Goal: Information Seeking & Learning: Find specific page/section

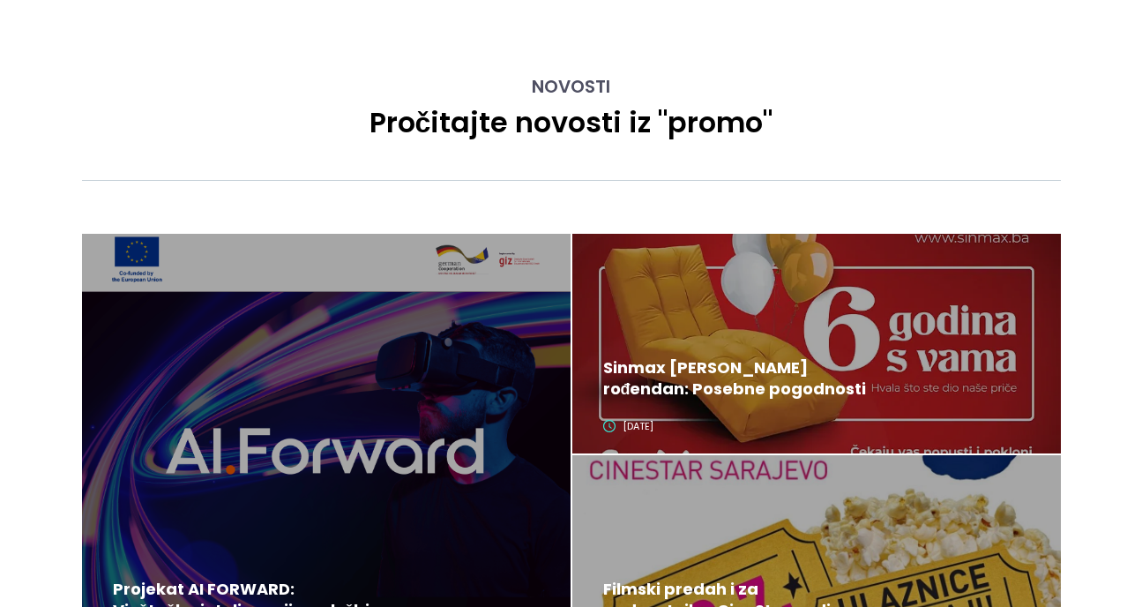
scroll to position [1604, 0]
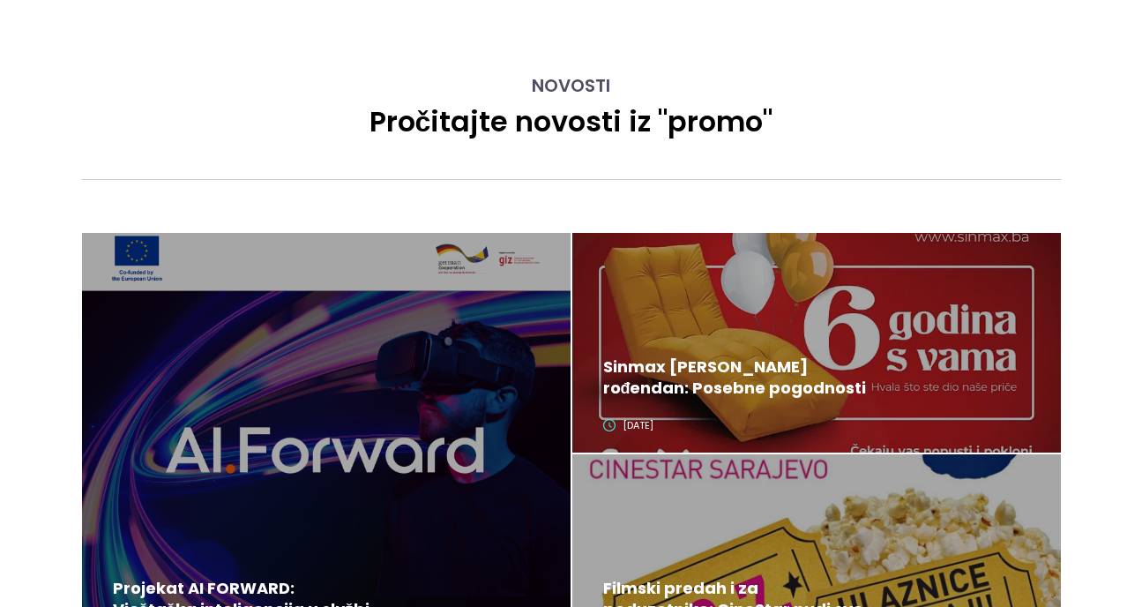
click at [943, 319] on div at bounding box center [816, 343] width 488 height 220
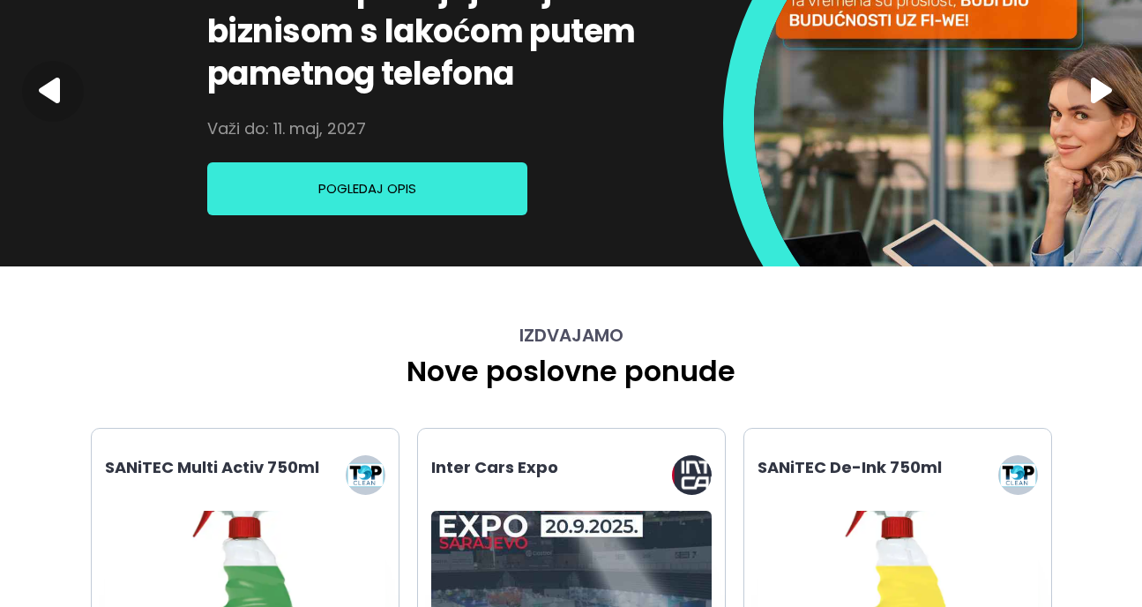
scroll to position [617, 0]
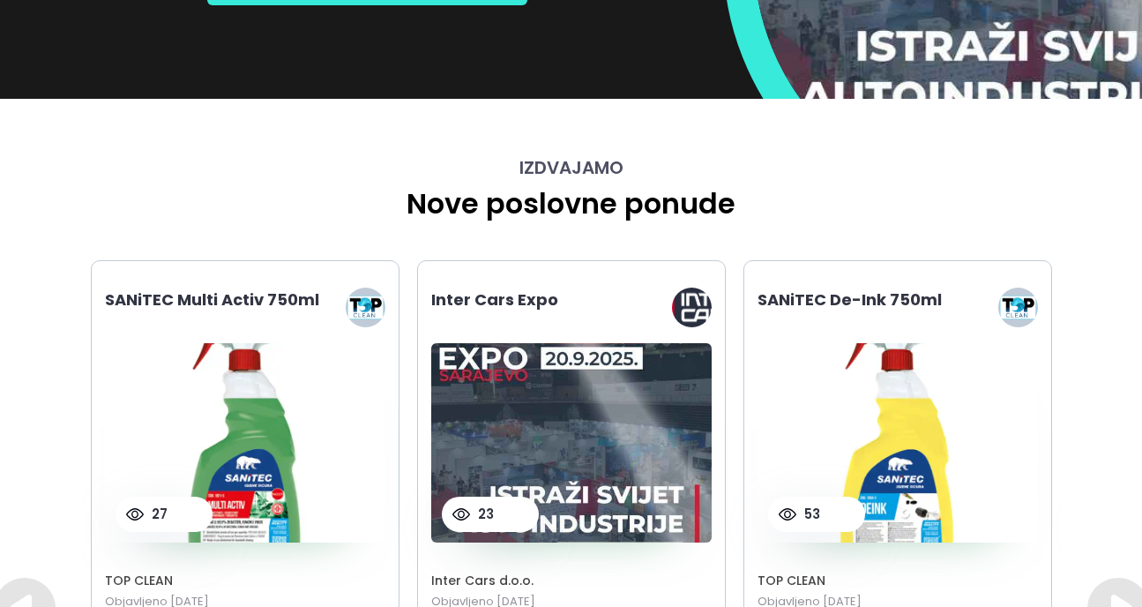
click at [155, 294] on h1 "SANiTEC Multi Activ 750ml" at bounding box center [212, 311] width 214 height 48
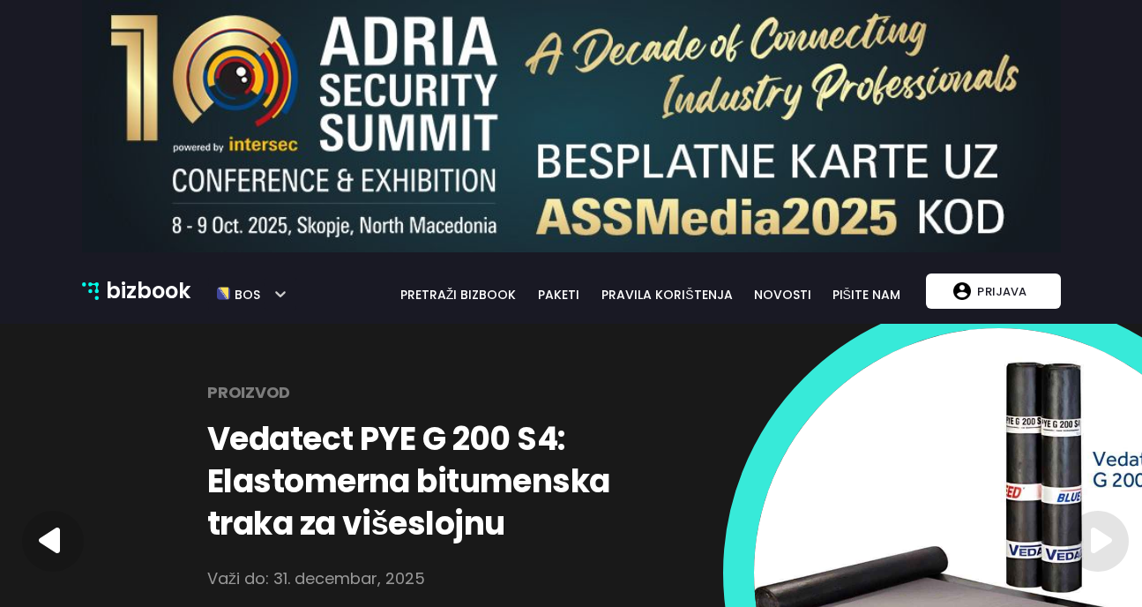
scroll to position [0, 0]
click at [458, 287] on link "pretraži bizbook" at bounding box center [458, 294] width 139 height 19
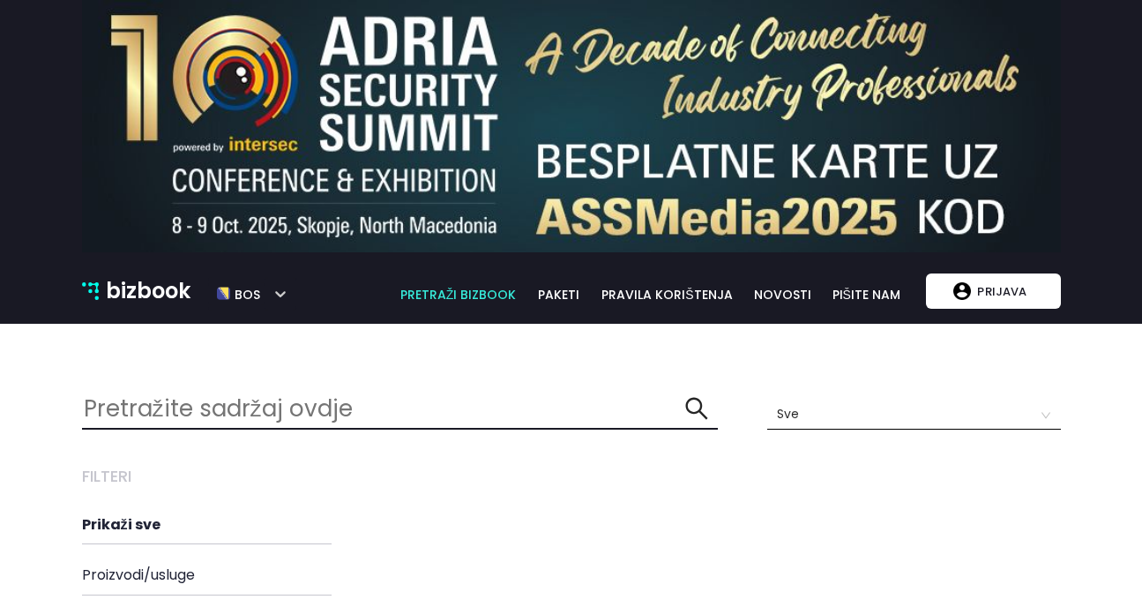
scroll to position [451, 1005]
click at [318, 408] on input "text" at bounding box center [383, 409] width 603 height 38
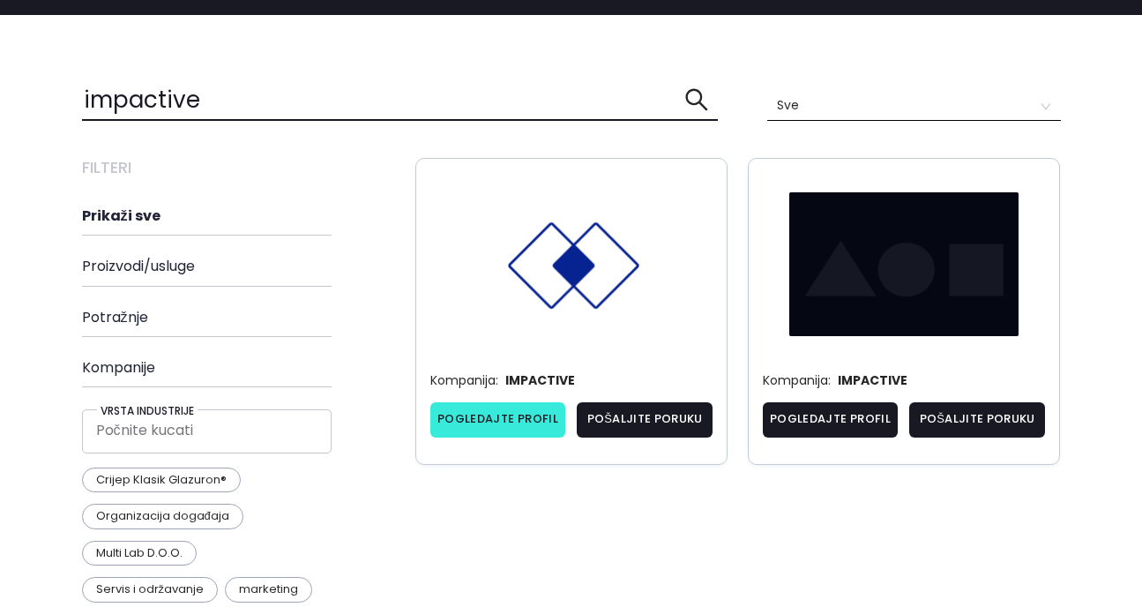
click at [499, 422] on link "Pogledajte profil" at bounding box center [498, 419] width 136 height 35
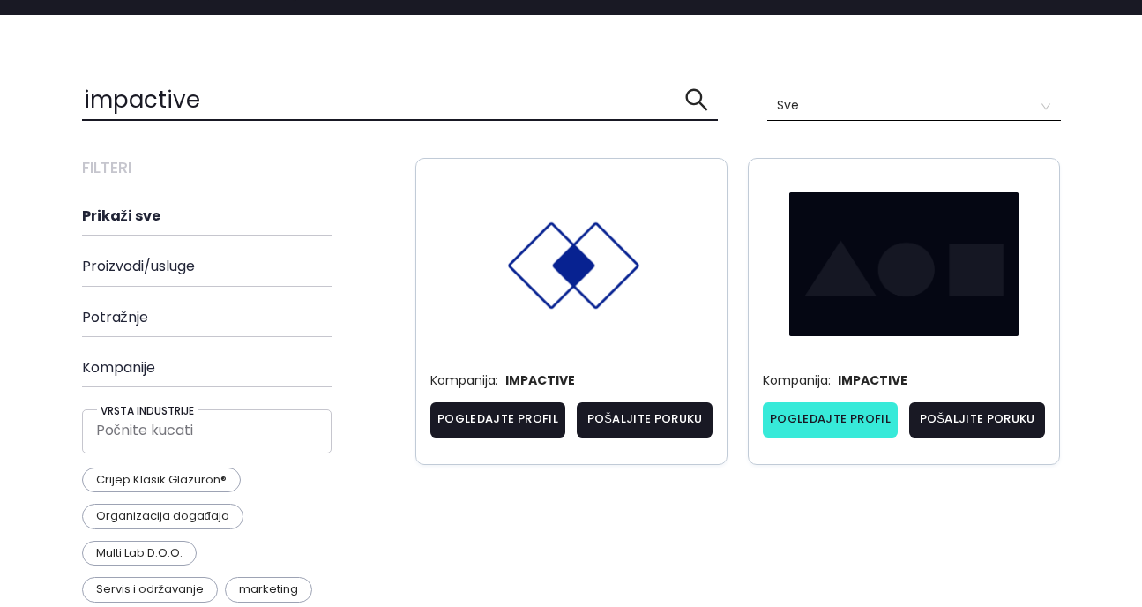
click at [803, 420] on link "Pogledajte profil" at bounding box center [831, 419] width 136 height 35
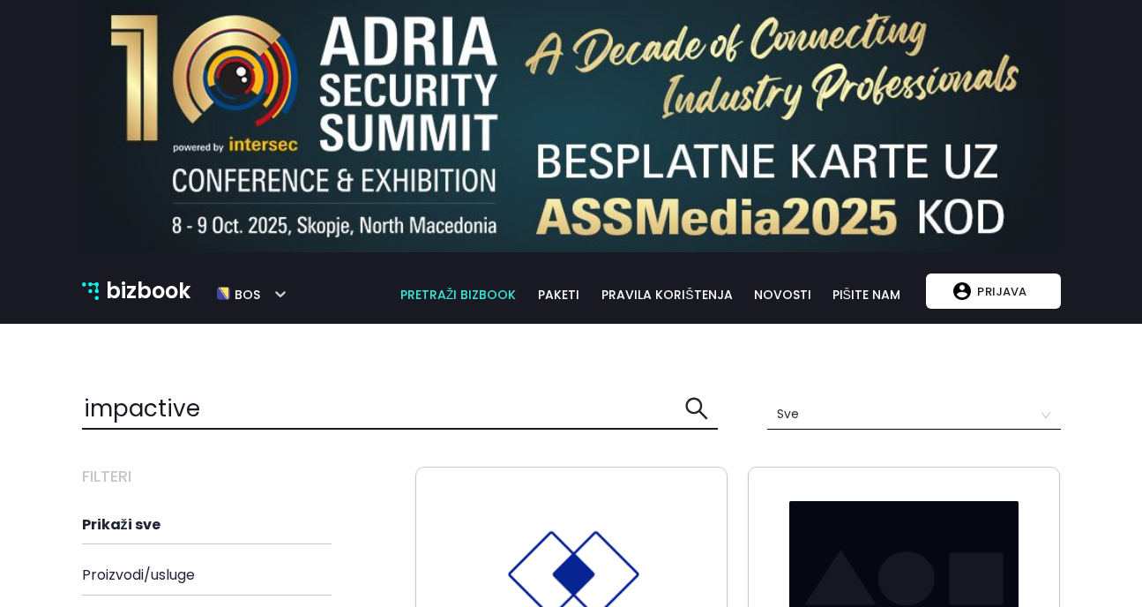
drag, startPoint x: 218, startPoint y: 412, endPoint x: 62, endPoint y: 411, distance: 156.1
click at [688, 408] on icon "search" at bounding box center [697, 409] width 22 height 22
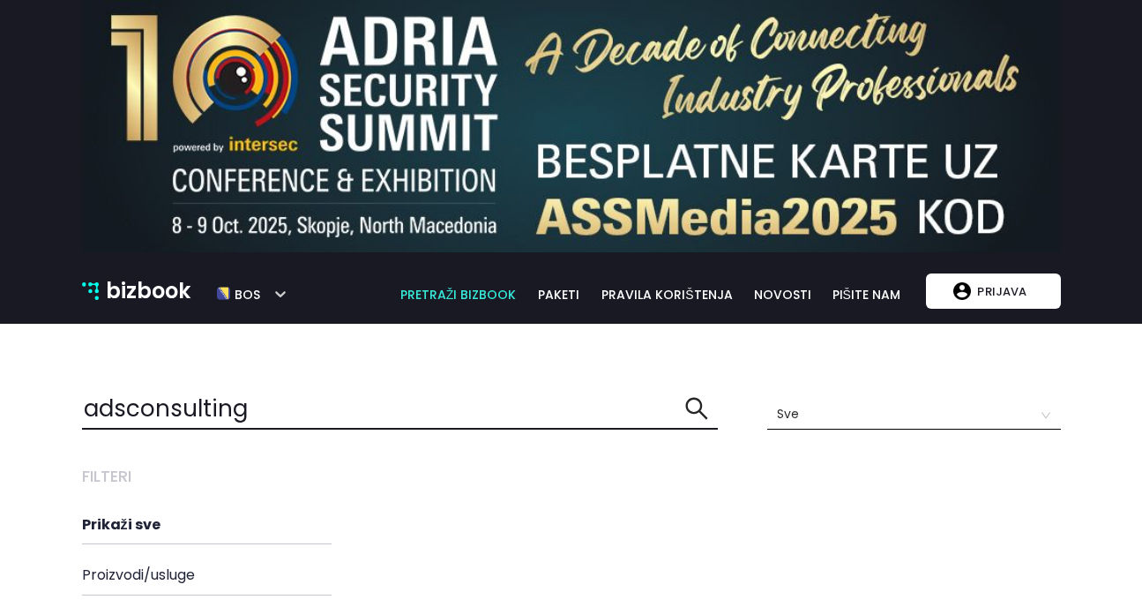
click at [128, 408] on input "adsconsulting" at bounding box center [383, 409] width 603 height 38
type input "ads consulting"
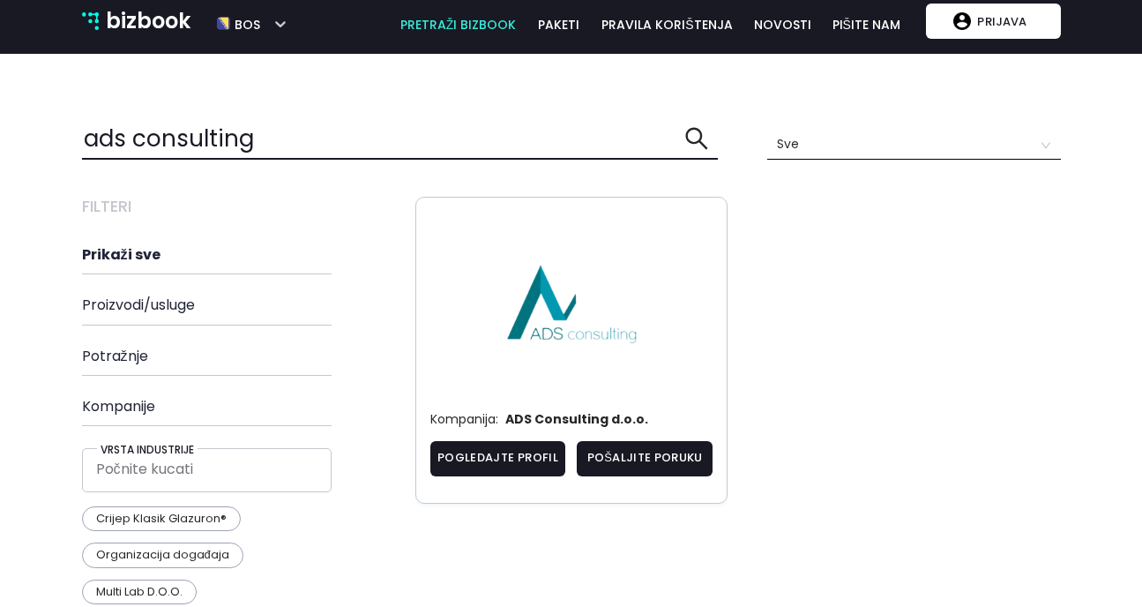
scroll to position [273, 0]
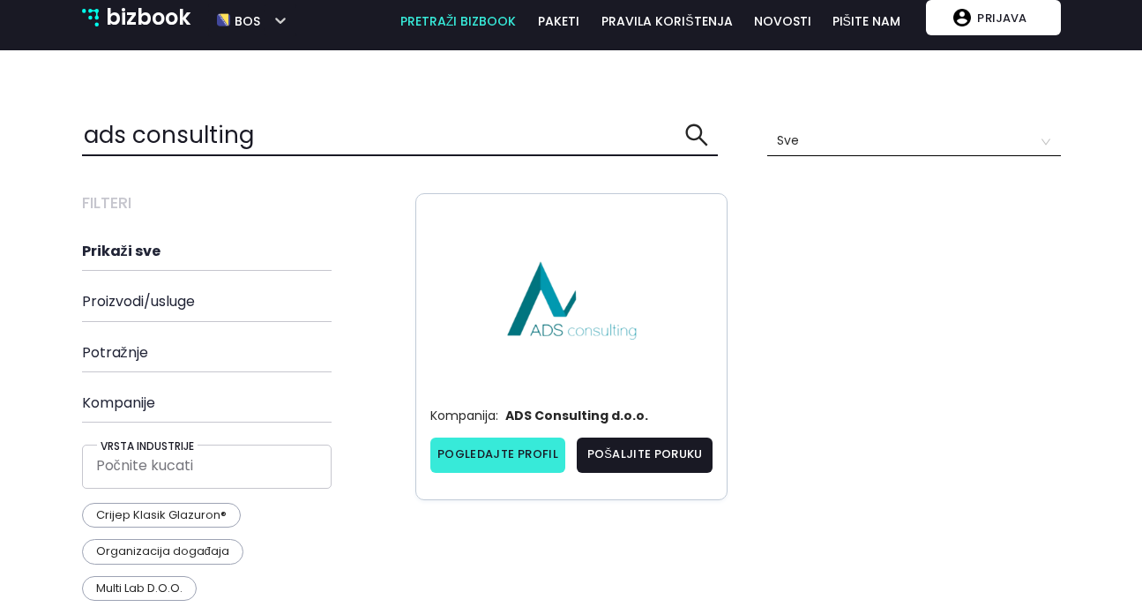
click at [463, 459] on link "Pogledajte profil" at bounding box center [498, 454] width 136 height 35
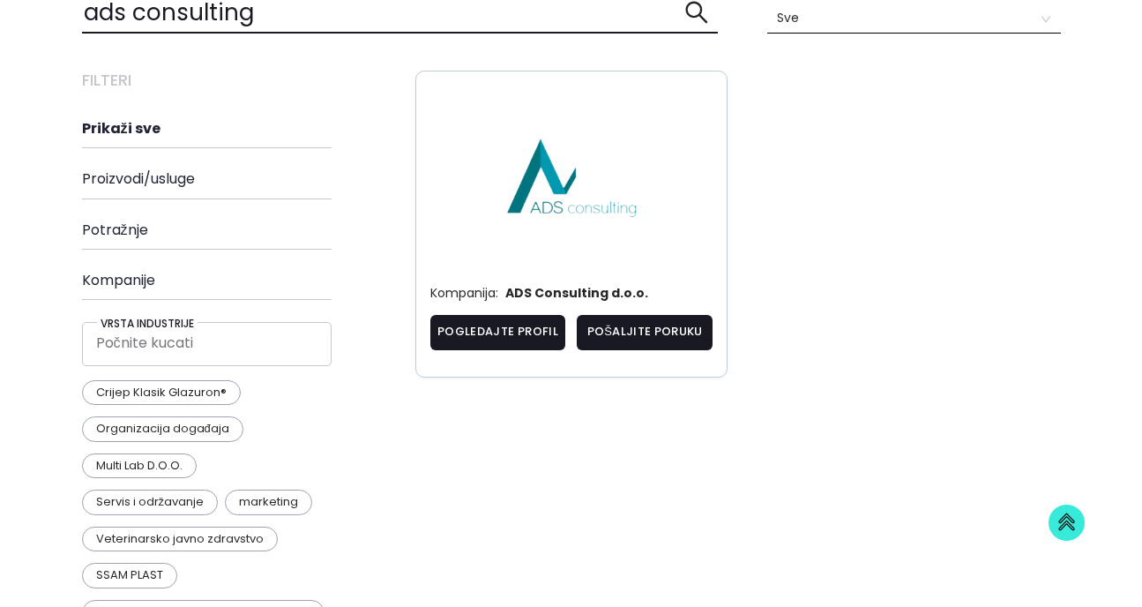
scroll to position [402, 0]
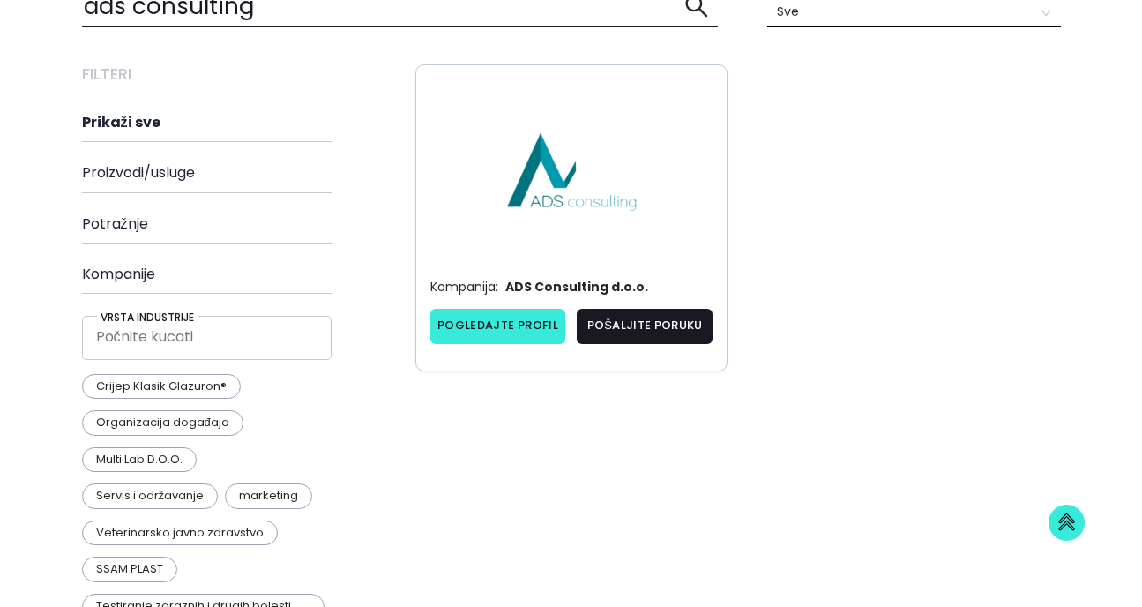
click at [495, 326] on link "Pogledajte profil" at bounding box center [498, 326] width 136 height 35
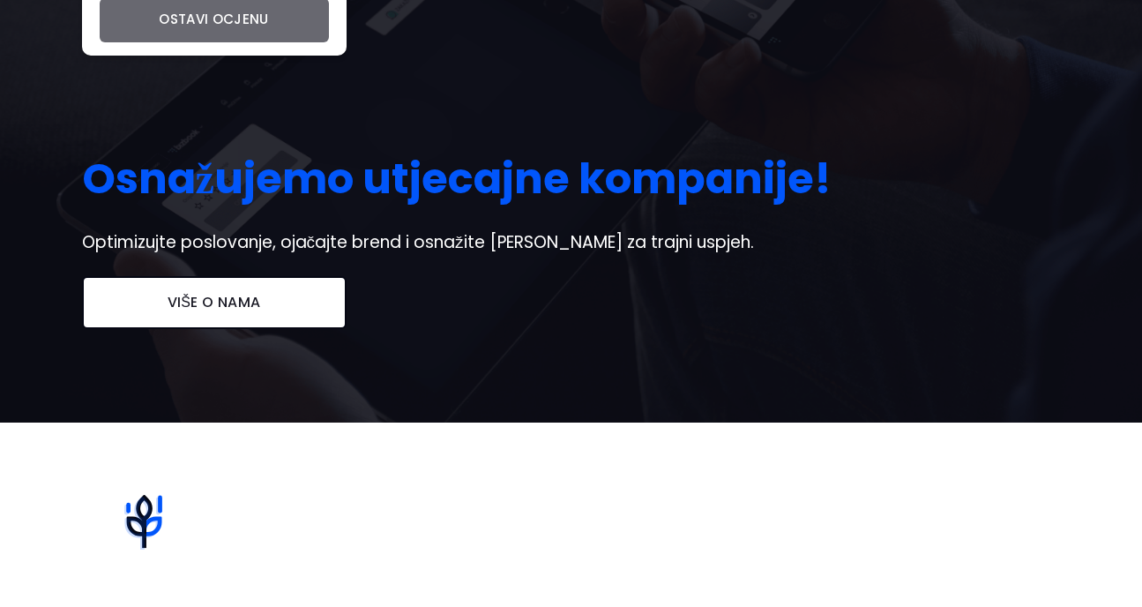
scroll to position [463, 0]
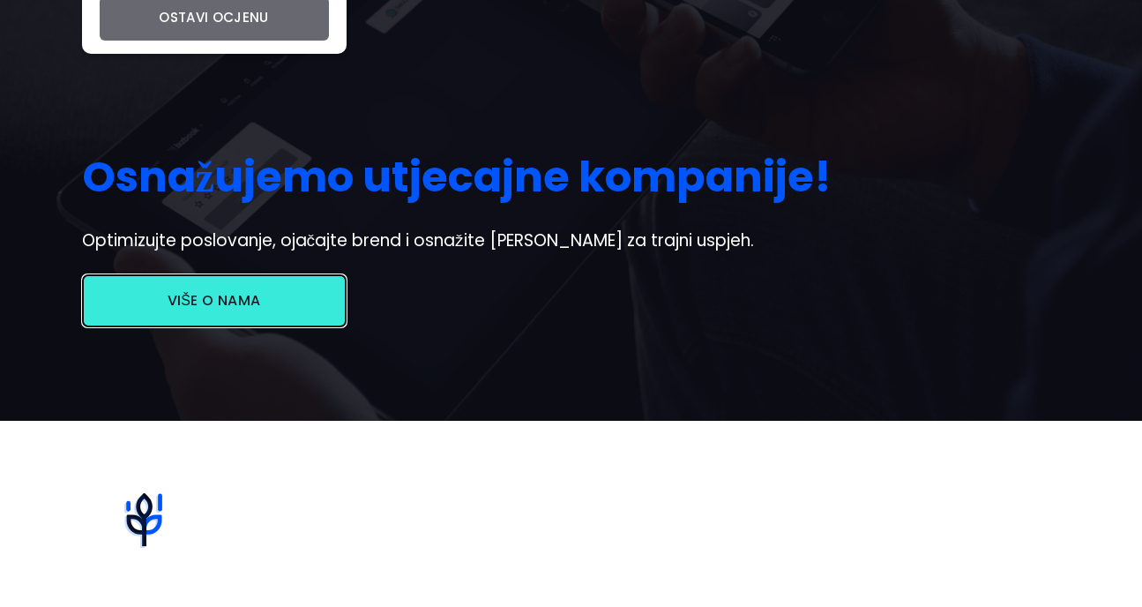
click at [231, 299] on button "Više o nama" at bounding box center [214, 300] width 264 height 53
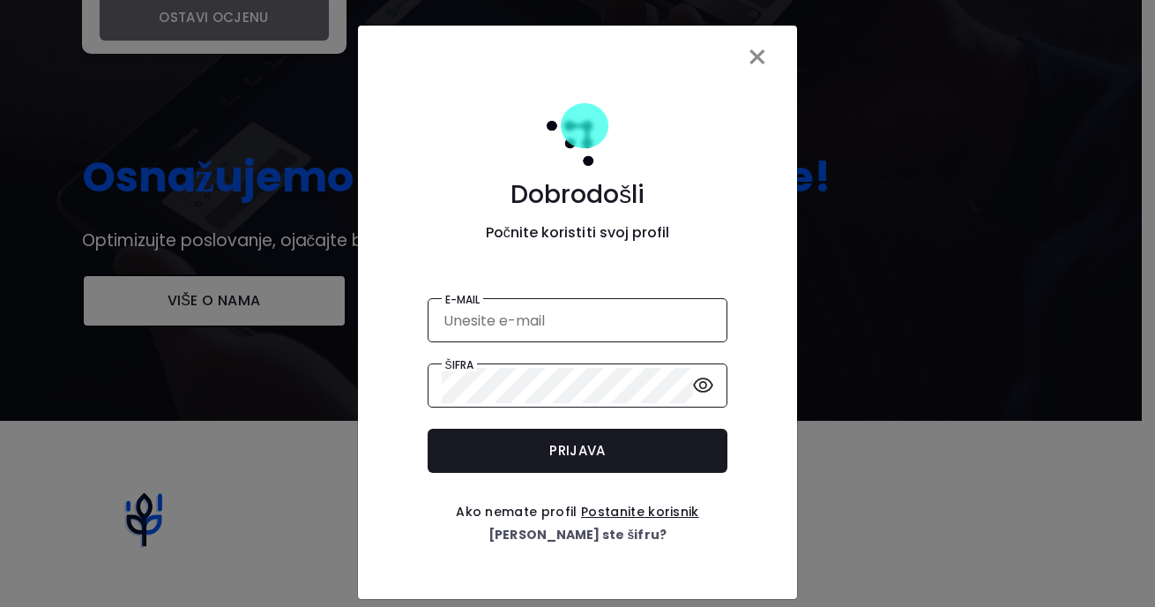
click at [757, 56] on span "×" at bounding box center [757, 57] width 23 height 49
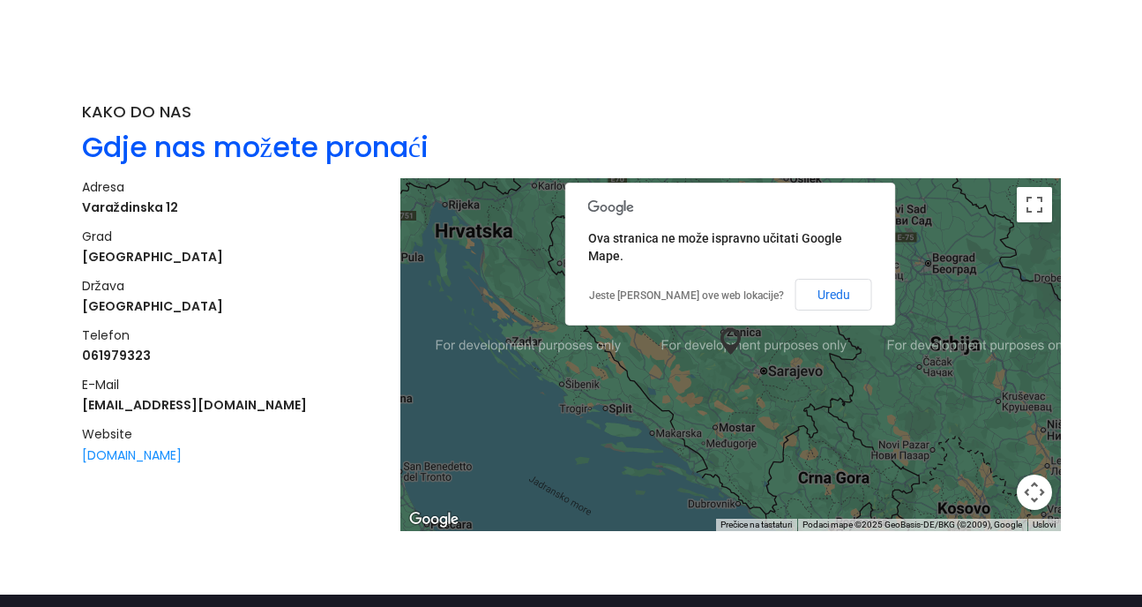
scroll to position [1922, 0]
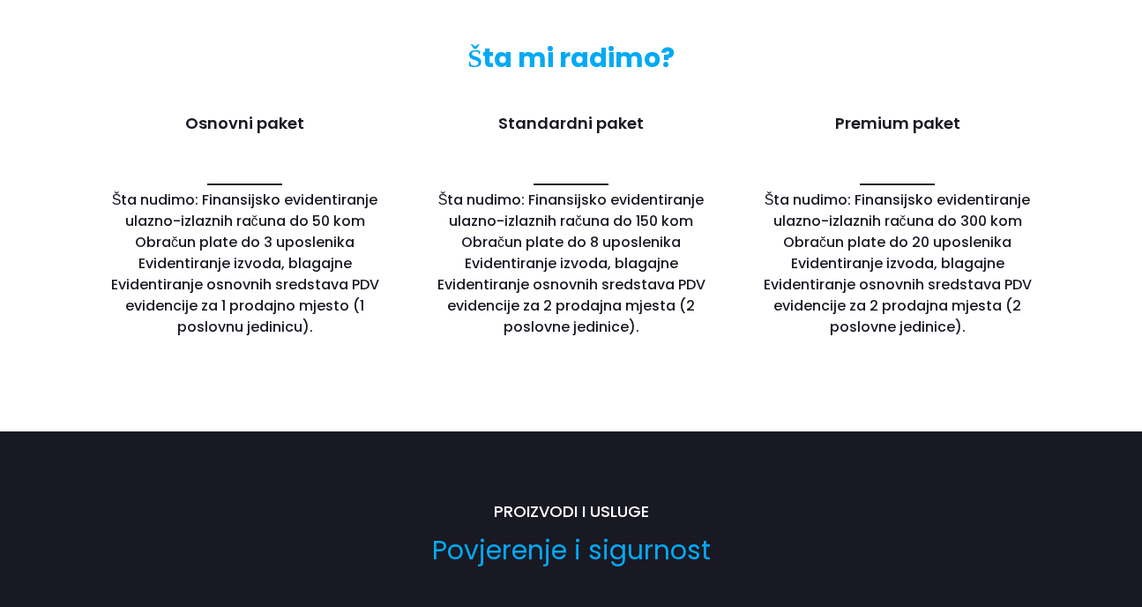
scroll to position [1254, 0]
